Goal: Task Accomplishment & Management: Complete application form

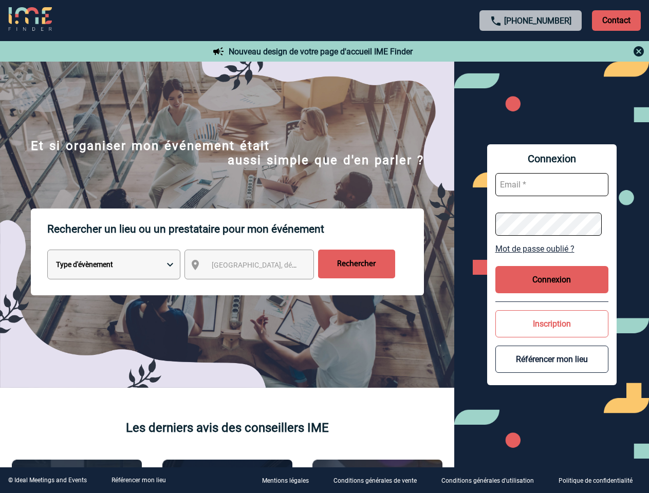
click at [324, 247] on p "Rechercher un lieu ou un prestataire pour mon événement" at bounding box center [235, 229] width 377 height 41
click at [616, 20] on p "Contact" at bounding box center [616, 20] width 49 height 21
click at [531, 51] on div at bounding box center [531, 51] width 229 height 12
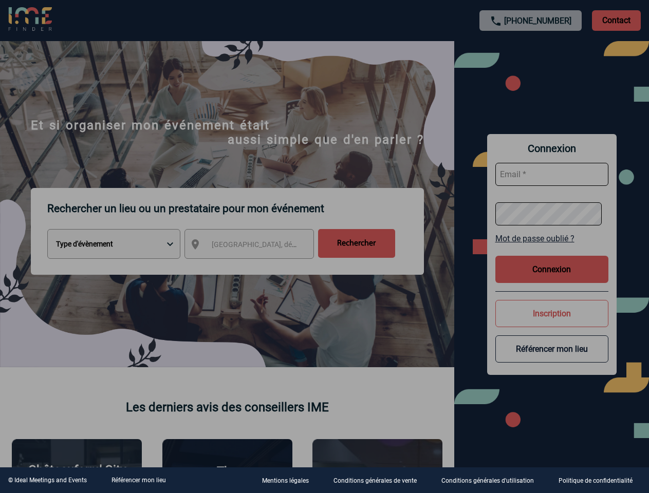
click at [259, 267] on div at bounding box center [324, 246] width 649 height 493
click at [552, 249] on div at bounding box center [324, 246] width 649 height 493
click at [552, 280] on div at bounding box center [324, 246] width 649 height 493
click at [552, 324] on div at bounding box center [324, 246] width 649 height 493
click at [552, 359] on div at bounding box center [324, 246] width 649 height 493
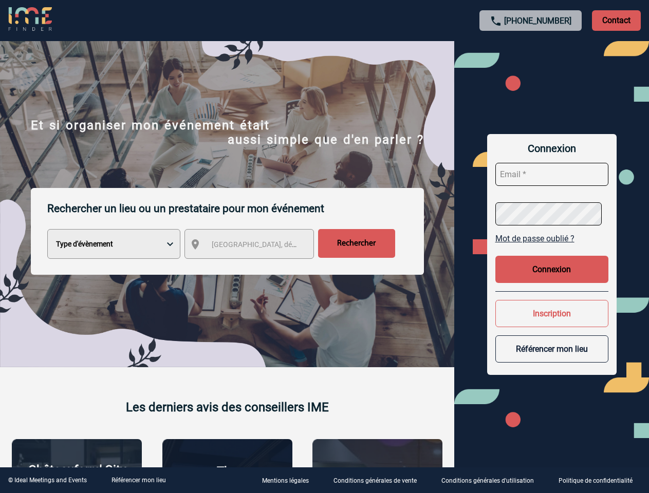
click at [138, 481] on link "Référencer mon lieu" at bounding box center [139, 480] width 54 height 7
